Goal: Task Accomplishment & Management: Complete application form

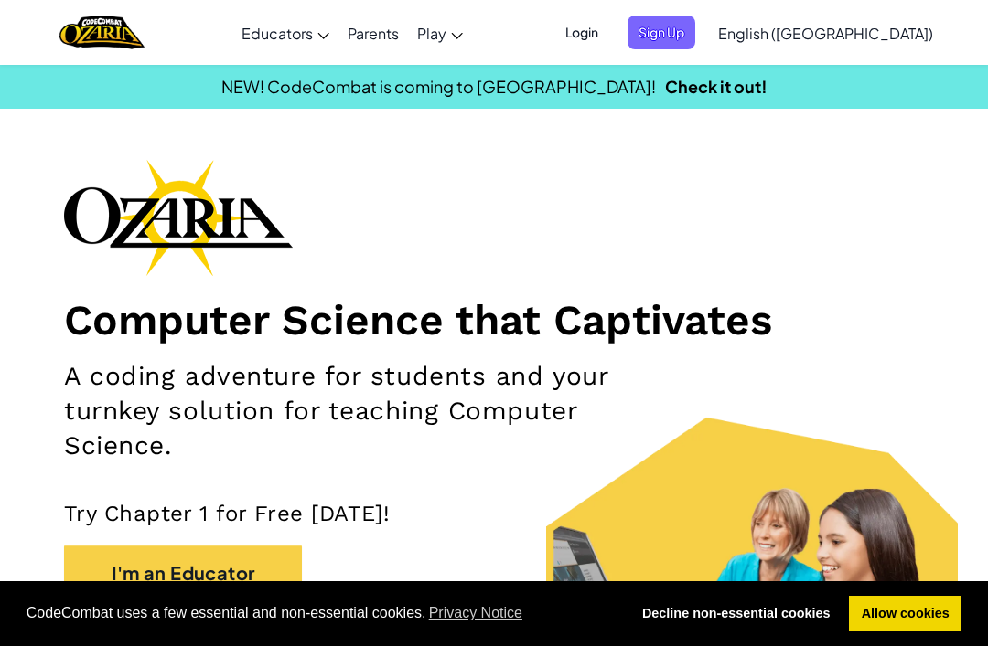
click at [609, 37] on span "Login" at bounding box center [581, 33] width 55 height 34
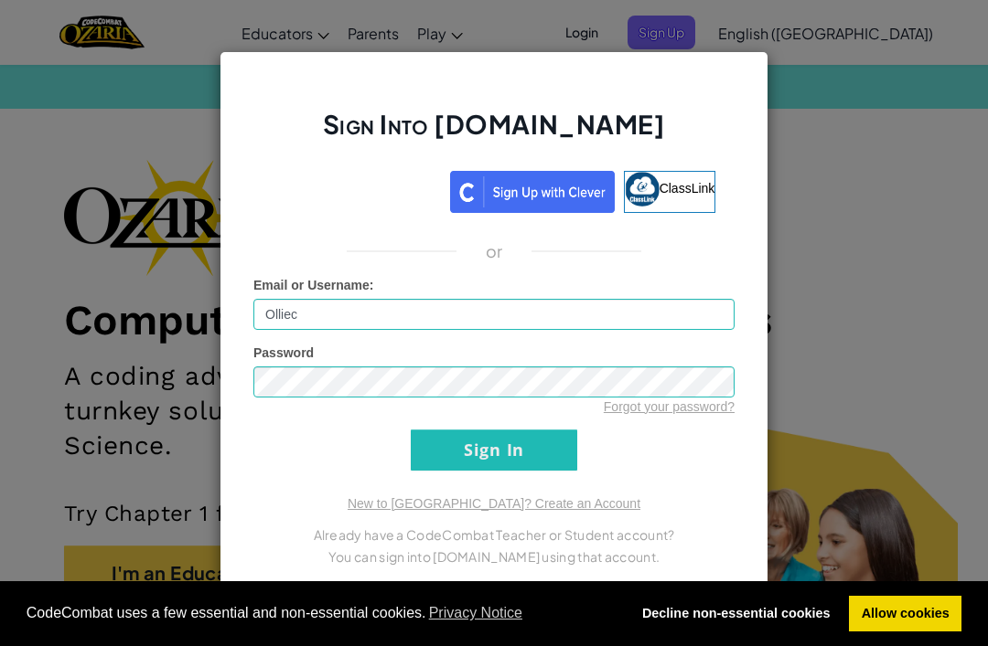
click at [515, 440] on input "Sign In" at bounding box center [494, 450] width 166 height 41
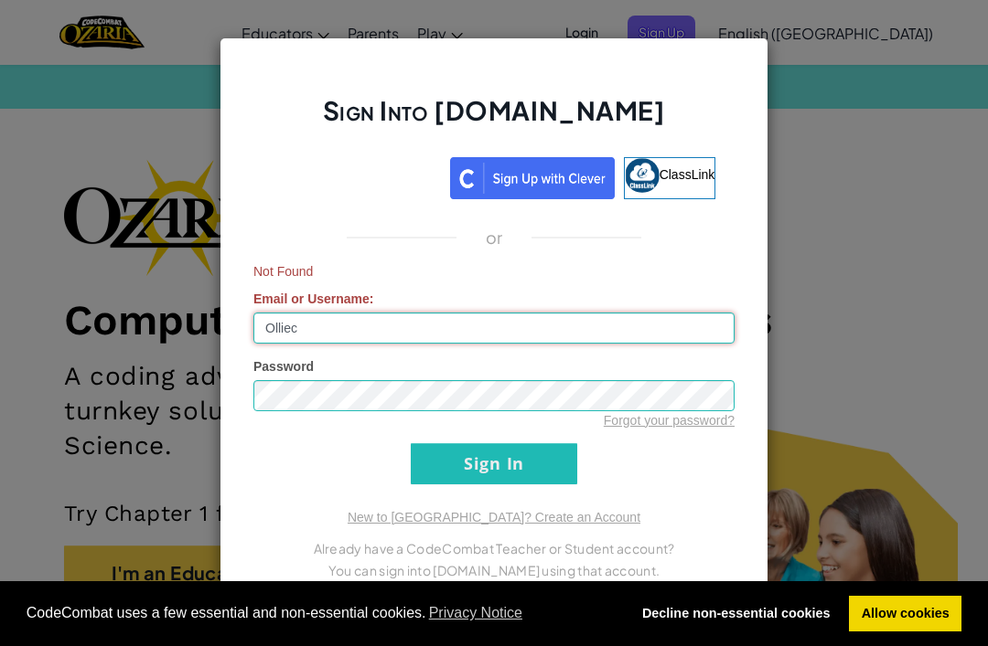
click at [630, 327] on input "Olliec" at bounding box center [493, 328] width 481 height 31
click at [639, 338] on input "Olliec" at bounding box center [493, 328] width 481 height 31
type input "O"
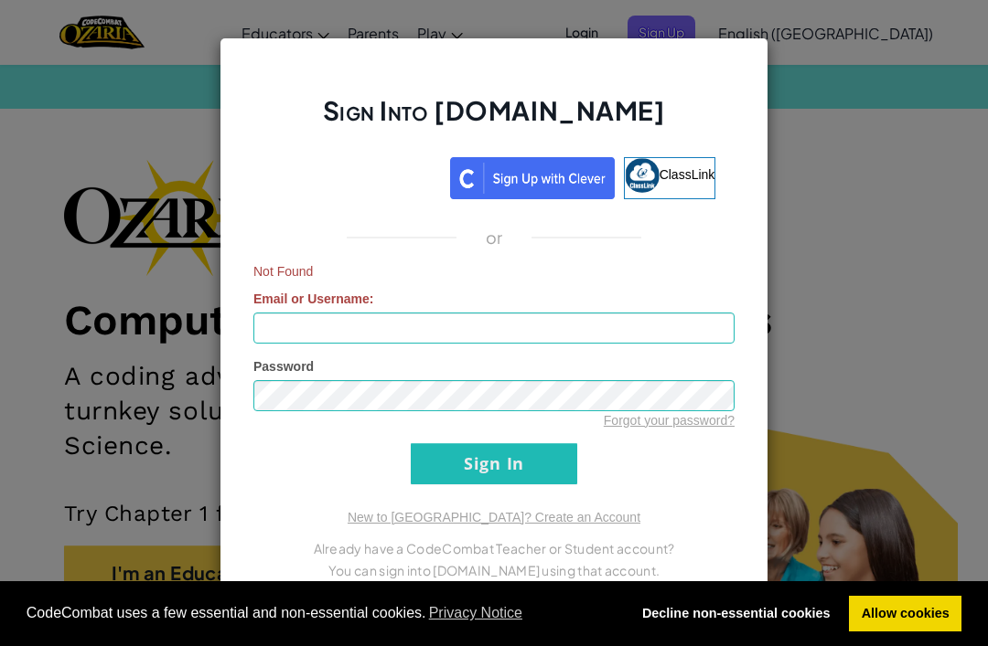
click at [807, 71] on div "Sign Into [DOMAIN_NAME] ClassLink or Not Found Email or Username : Password For…" at bounding box center [494, 323] width 988 height 646
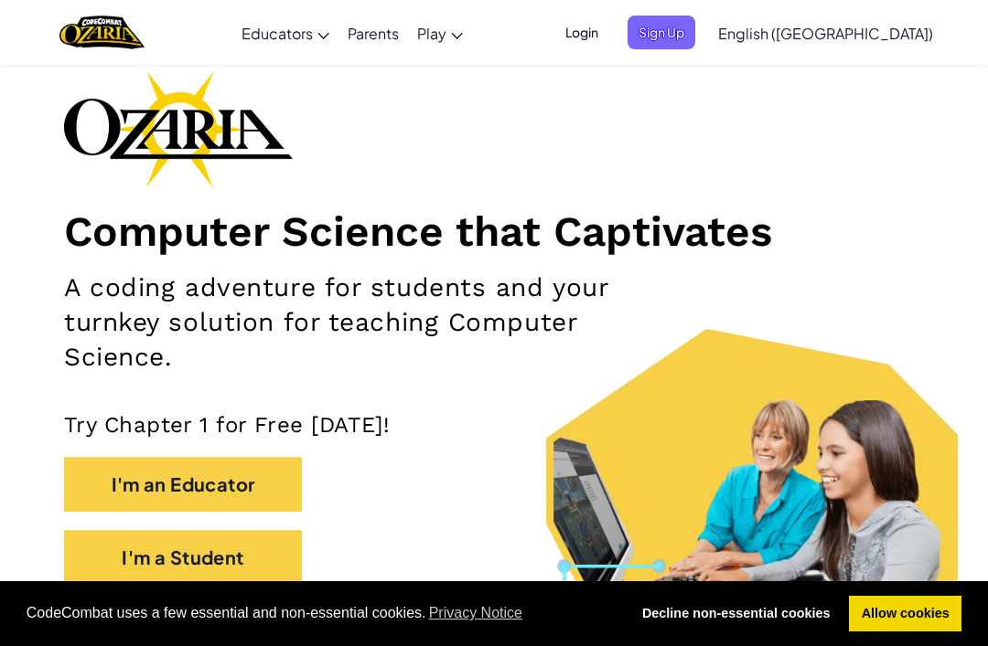
click at [109, 551] on button "I'm a Student" at bounding box center [183, 557] width 238 height 55
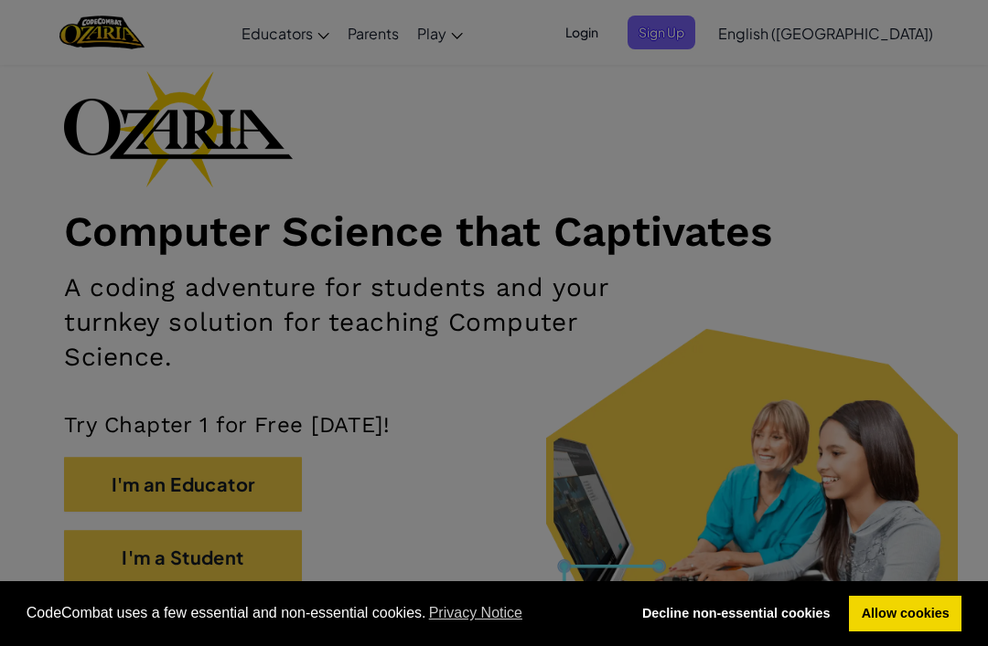
scroll to position [88, 0]
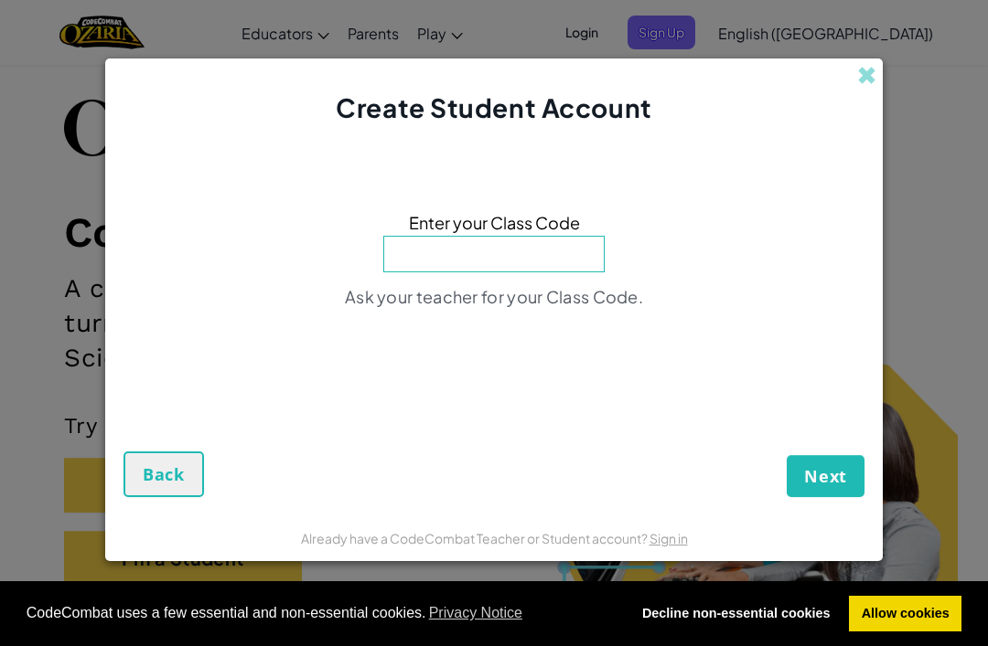
click at [876, 85] on span at bounding box center [866, 75] width 19 height 19
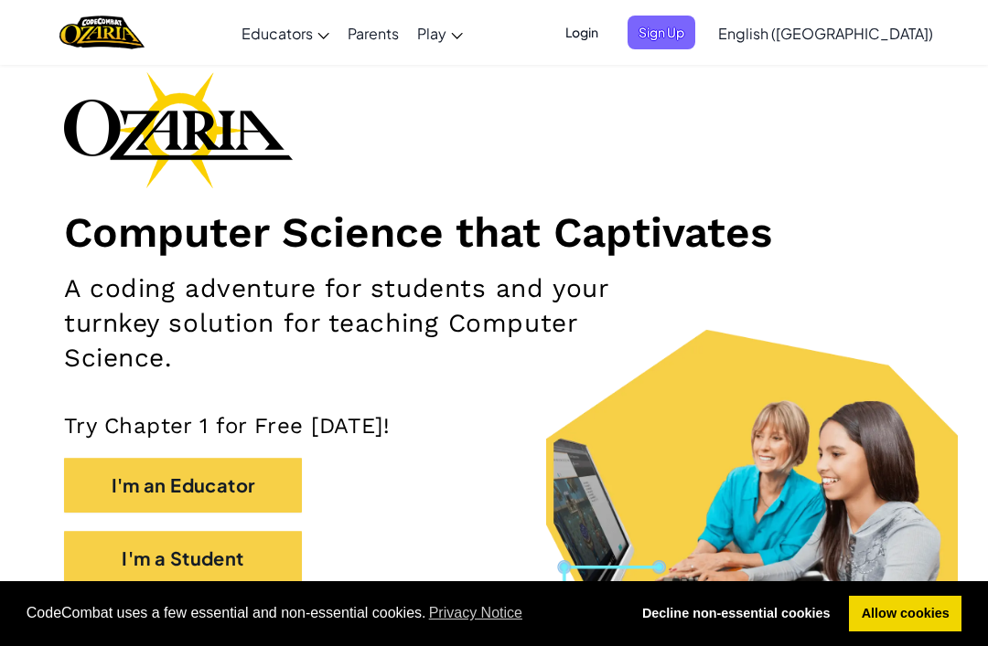
scroll to position [0, 0]
